Goal: Transaction & Acquisition: Purchase product/service

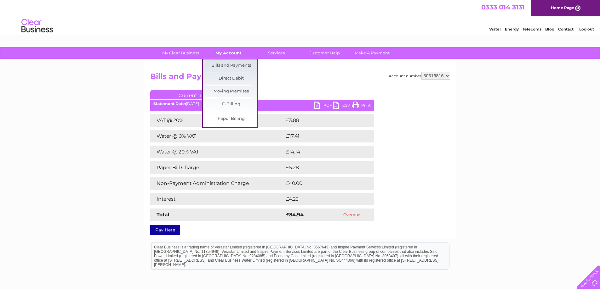
click at [233, 51] on link "My Account" at bounding box center [228, 53] width 52 height 12
click at [232, 65] on link "Bills and Payments" at bounding box center [231, 65] width 52 height 13
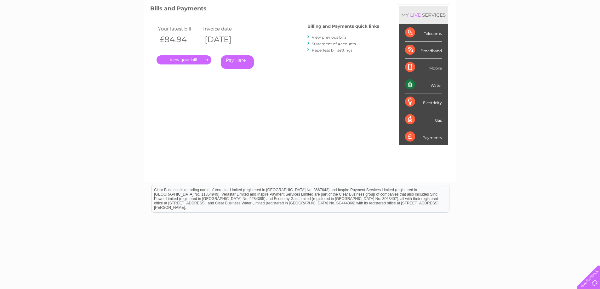
scroll to position [91, 0]
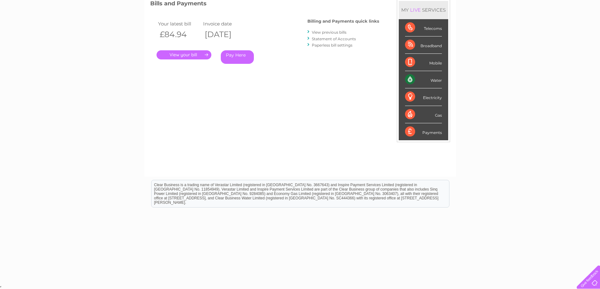
click at [237, 57] on link "Pay Here" at bounding box center [237, 57] width 33 height 14
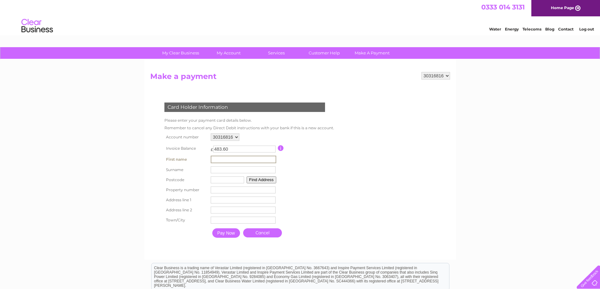
click at [235, 159] on input "text" at bounding box center [243, 160] width 65 height 8
type input "Rack"
click at [222, 171] on input "text" at bounding box center [243, 169] width 65 height 7
type input "Bite"
click at [221, 180] on input "text" at bounding box center [227, 180] width 33 height 7
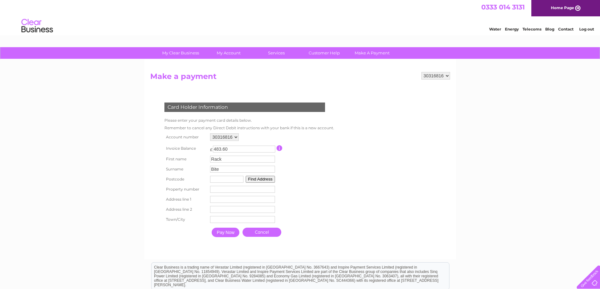
paste input "EC2A 3ES"
type input "EC2A 3ES"
click at [213, 191] on input "number" at bounding box center [242, 189] width 65 height 7
type input "36"
click at [223, 202] on input "text" at bounding box center [243, 200] width 65 height 8
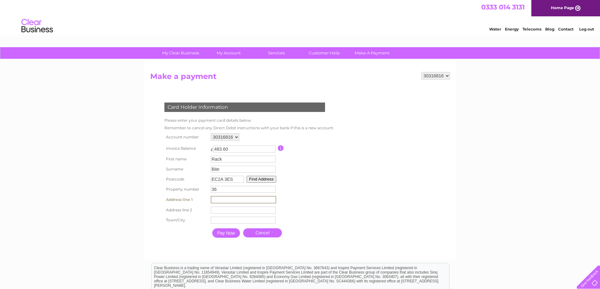
paste input "Great Eastern Street"
type input "Great Eastern Street"
click at [215, 213] on input "text" at bounding box center [243, 210] width 65 height 8
click at [218, 219] on input "text" at bounding box center [243, 220] width 65 height 8
type input ":"
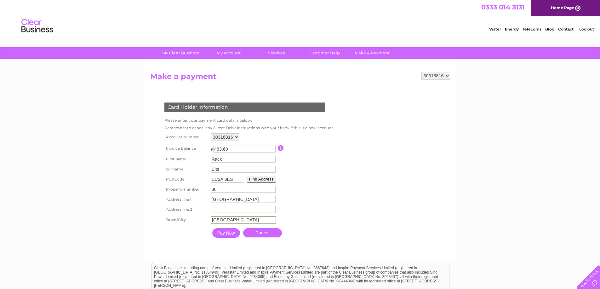
type input "London"
click at [251, 178] on button "Find Address" at bounding box center [260, 179] width 30 height 7
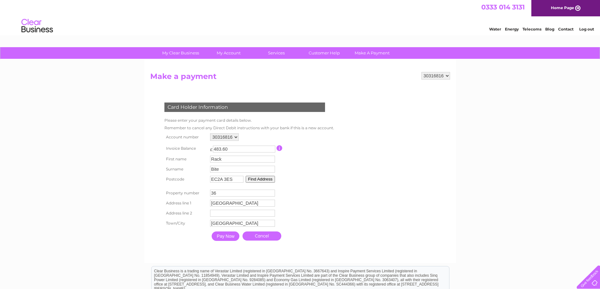
click at [254, 195] on input "36" at bounding box center [242, 193] width 65 height 7
click at [227, 237] on input "Pay Now" at bounding box center [225, 236] width 28 height 9
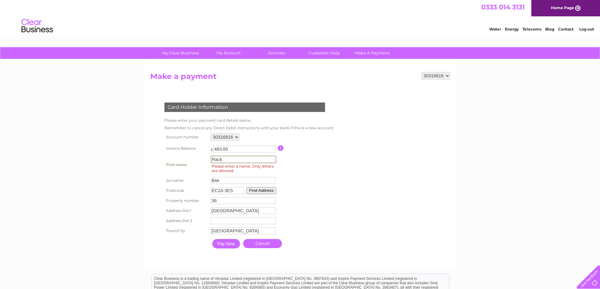
click at [226, 159] on input "Rack" at bounding box center [243, 160] width 65 height 8
type input "Rack"
click at [225, 245] on input "Pay Now" at bounding box center [225, 243] width 28 height 9
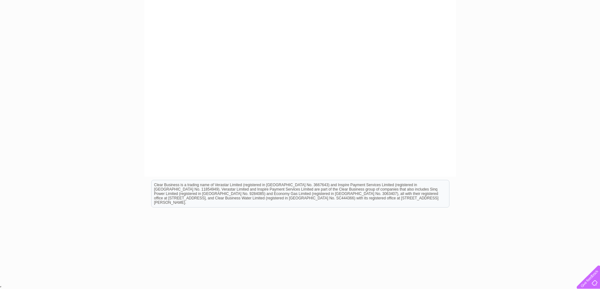
scroll to position [36, 0]
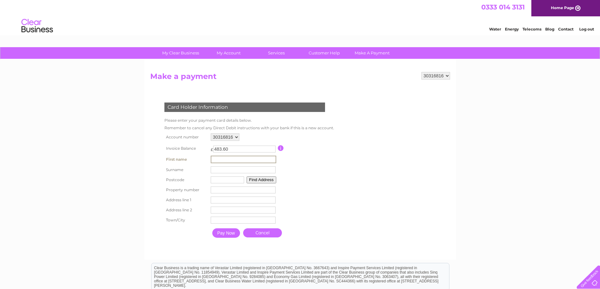
click at [234, 159] on input "text" at bounding box center [243, 160] width 65 height 8
drag, startPoint x: 219, startPoint y: 161, endPoint x: 211, endPoint y: 161, distance: 7.6
click at [211, 161] on input "R" at bounding box center [243, 160] width 65 height 8
type input "Shak Md D"
click at [215, 170] on input "text" at bounding box center [243, 169] width 65 height 7
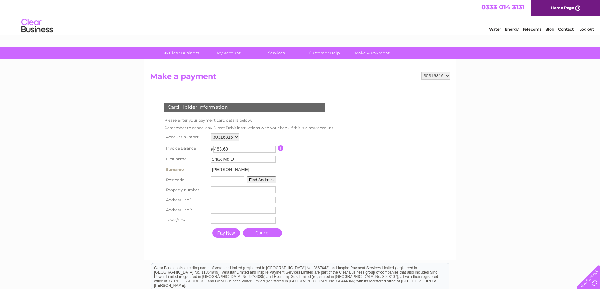
type input "Hossain"
click at [220, 181] on input "text" at bounding box center [226, 179] width 33 height 7
click at [229, 181] on input "text" at bounding box center [226, 179] width 33 height 7
type input "N7 8TD"
click at [254, 180] on button "Find Address" at bounding box center [260, 179] width 30 height 7
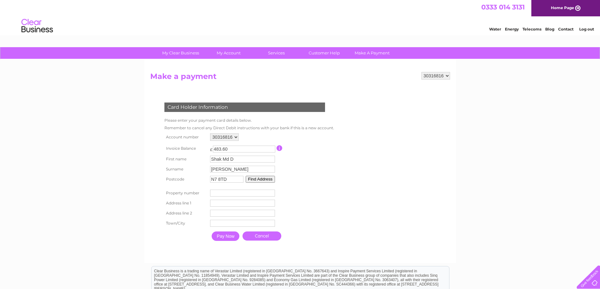
click at [231, 195] on input "number" at bounding box center [242, 193] width 65 height 7
type input "466"
click at [217, 203] on input "text" at bounding box center [242, 203] width 65 height 7
drag, startPoint x: 231, startPoint y: 181, endPoint x: 210, endPoint y: 180, distance: 21.1
click at [210, 180] on input "N7 8TD" at bounding box center [226, 179] width 33 height 7
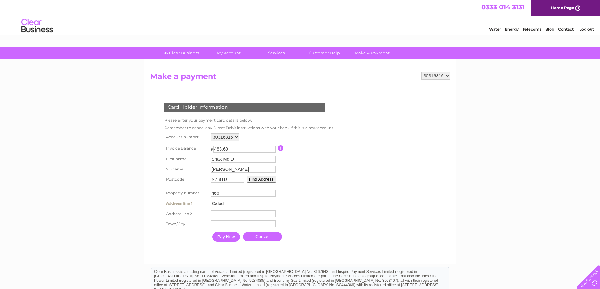
drag, startPoint x: 217, startPoint y: 204, endPoint x: 203, endPoint y: 207, distance: 14.6
click at [203, 207] on tr "Address line 1 Calod Address Line One" at bounding box center [249, 203] width 172 height 11
paste input "edonian R"
type input "Caledonian Rd"
click at [218, 223] on input "text" at bounding box center [243, 224] width 65 height 8
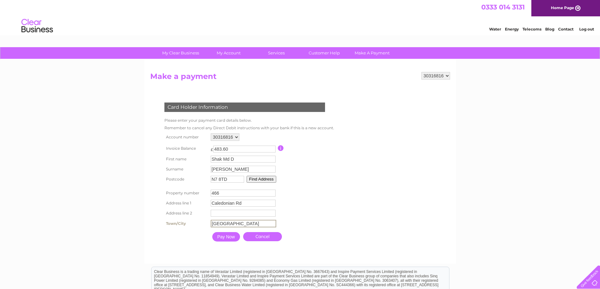
type input "London"
click at [222, 240] on input "Pay Now" at bounding box center [225, 236] width 28 height 9
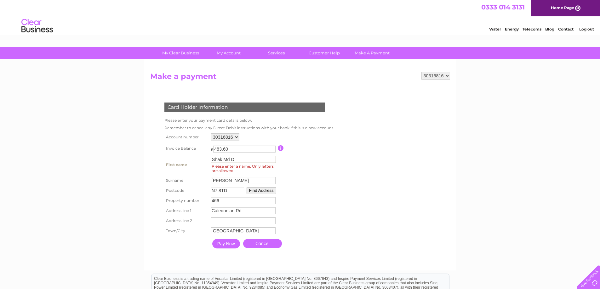
click at [237, 159] on input "Shak Md D" at bounding box center [243, 160] width 65 height 8
type input "Shak"
click at [231, 245] on input "Pay Now" at bounding box center [226, 243] width 28 height 9
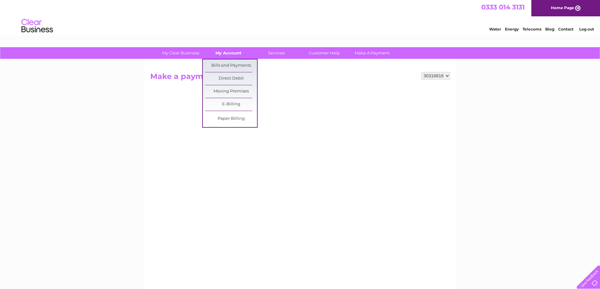
click at [224, 51] on link "My Account" at bounding box center [228, 53] width 52 height 12
click at [231, 63] on link "Bills and Payments" at bounding box center [231, 65] width 52 height 13
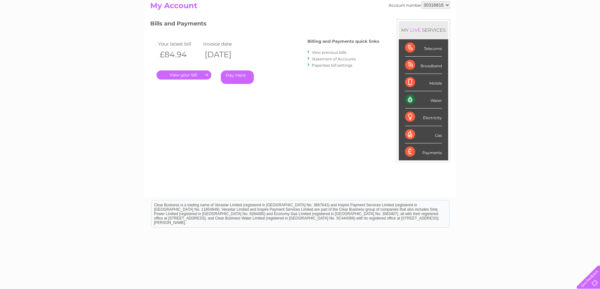
scroll to position [91, 0]
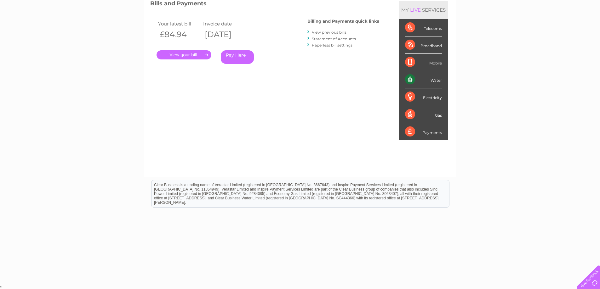
click at [190, 56] on link "." at bounding box center [183, 54] width 55 height 9
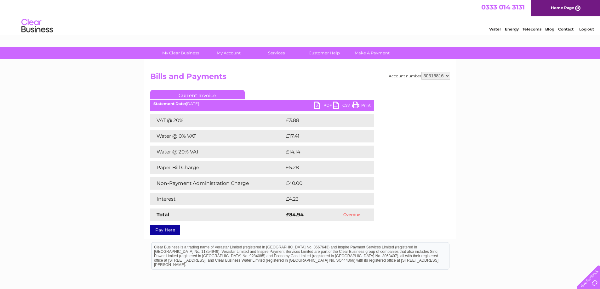
click at [324, 103] on link "PDF" at bounding box center [323, 106] width 19 height 9
